Goal: Task Accomplishment & Management: Complete application form

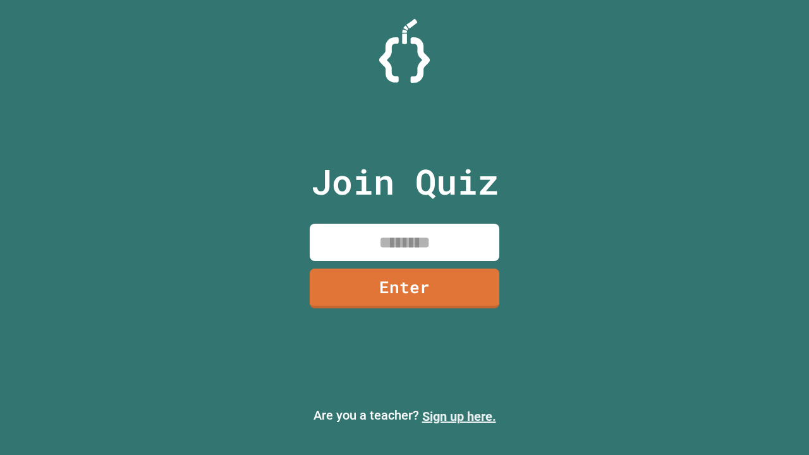
click at [459, 416] on link "Sign up here." at bounding box center [459, 416] width 74 height 15
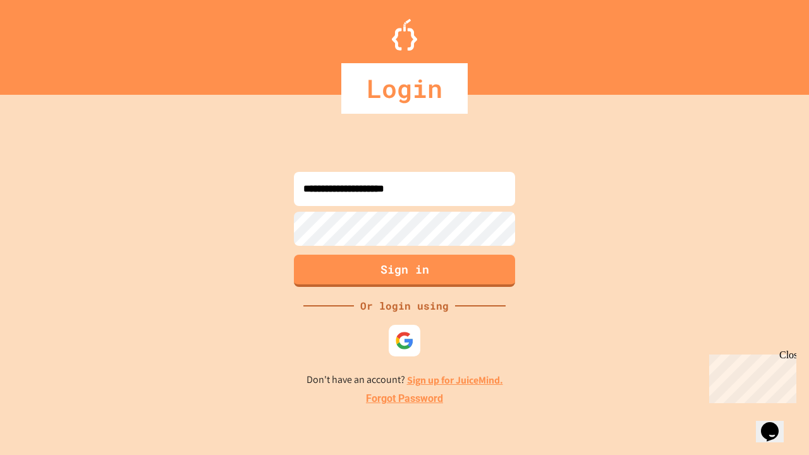
type input "**********"
